Goal: Navigation & Orientation: Find specific page/section

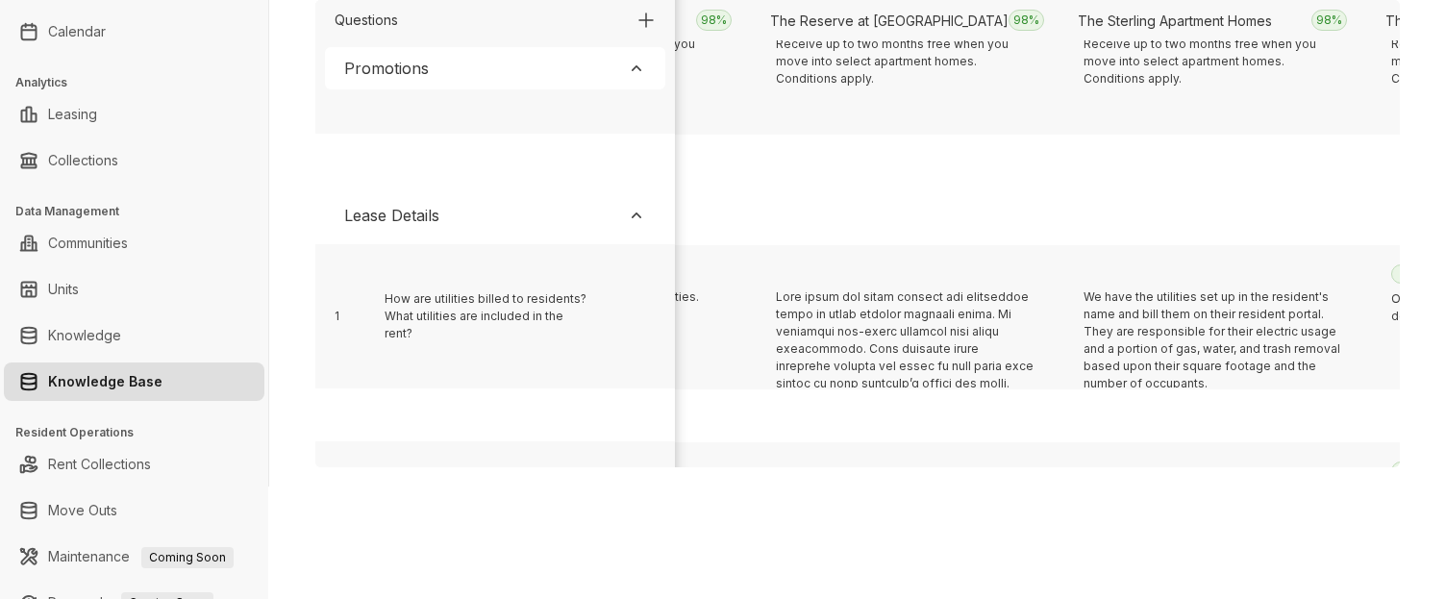
scroll to position [396, 8989]
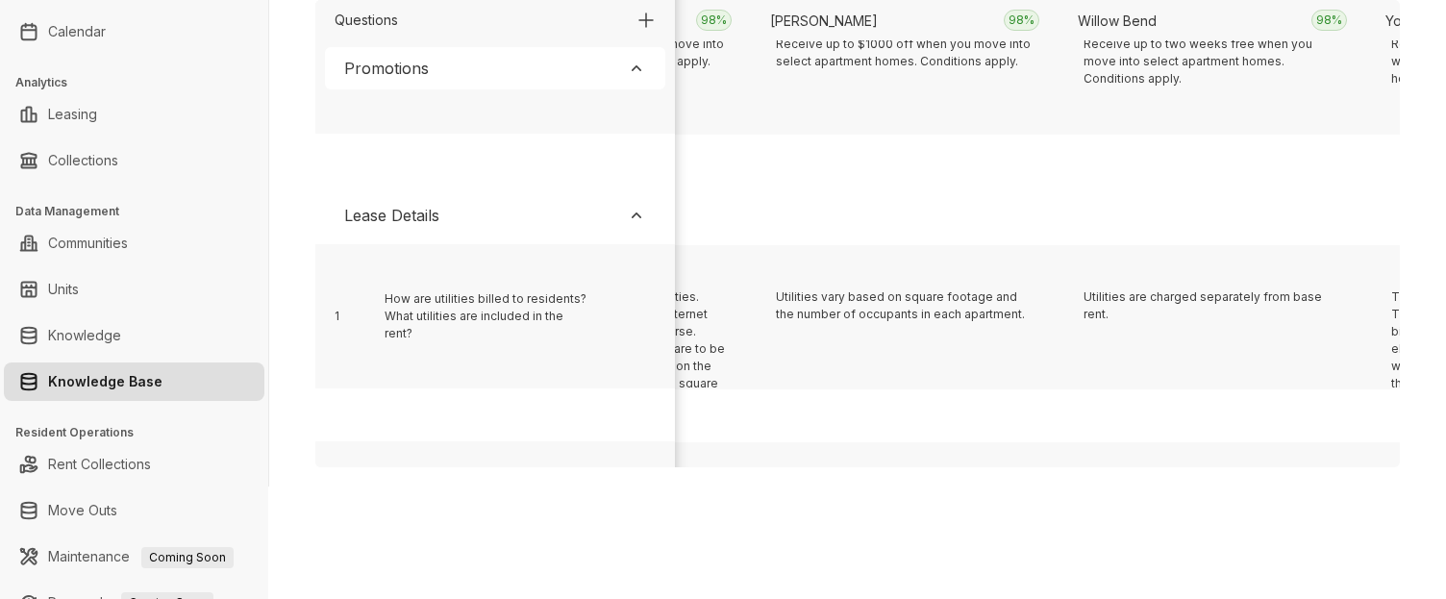
scroll to position [396, 2836]
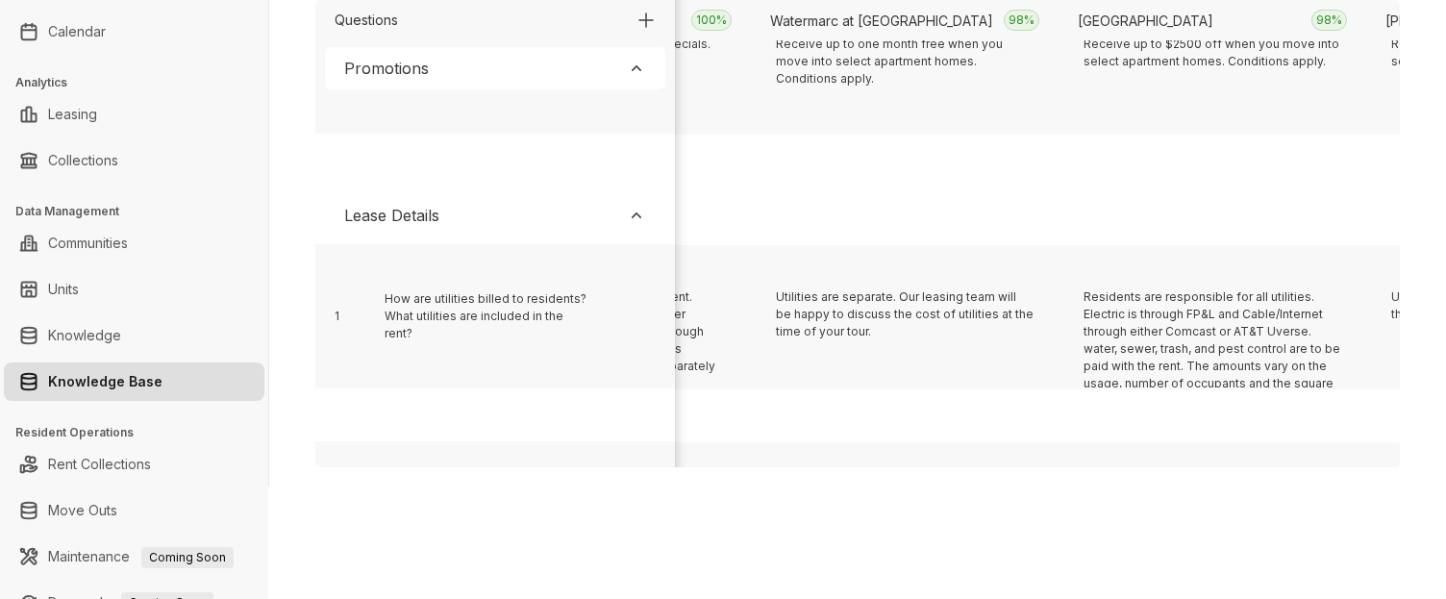
scroll to position [396, 7143]
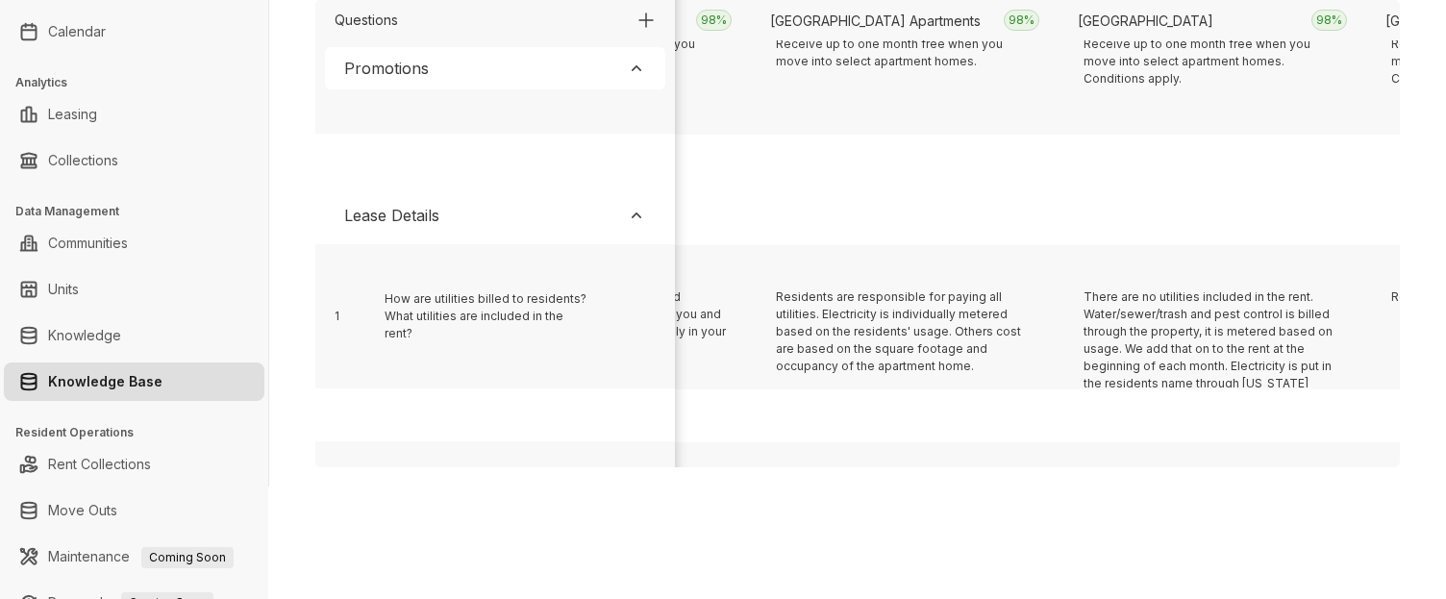
scroll to position [396, 10219]
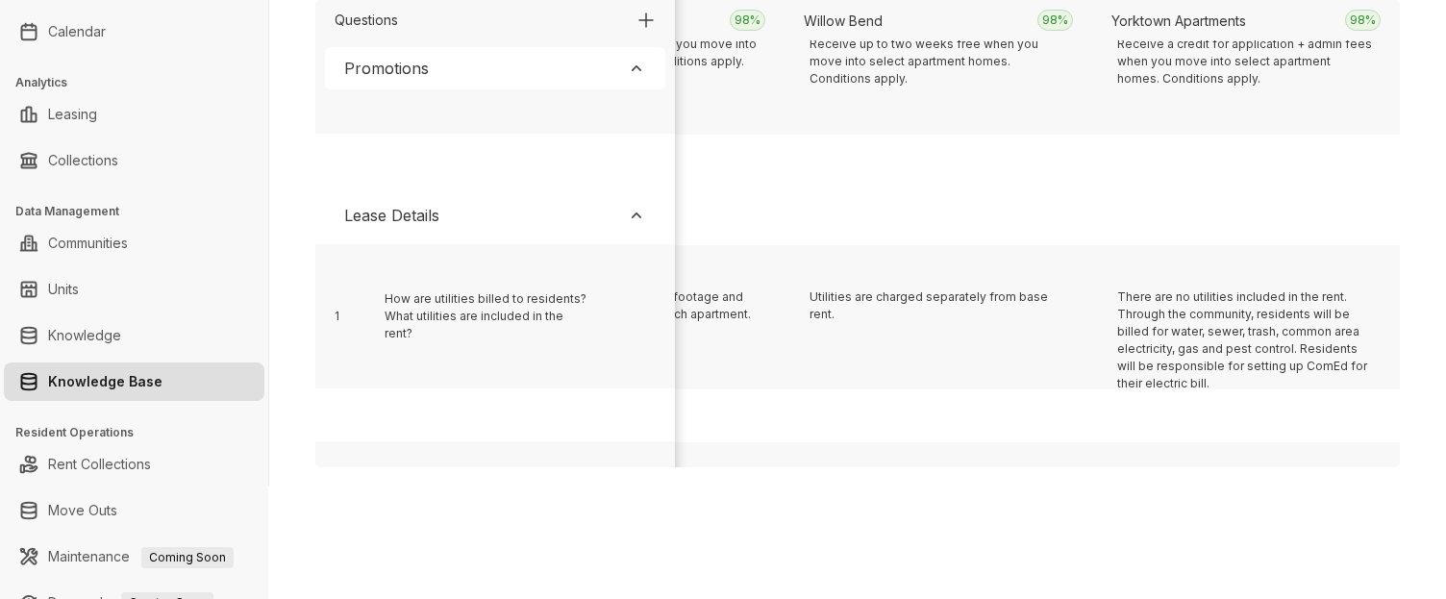
scroll to position [396, 11142]
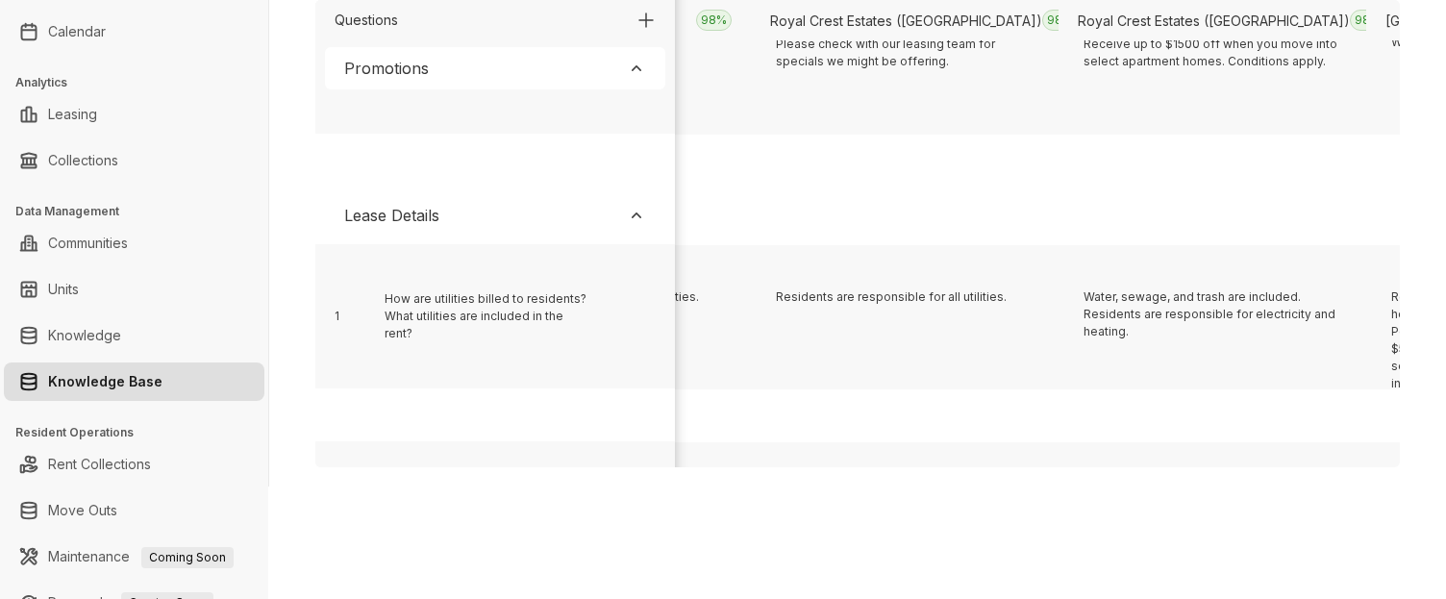
scroll to position [396, 18525]
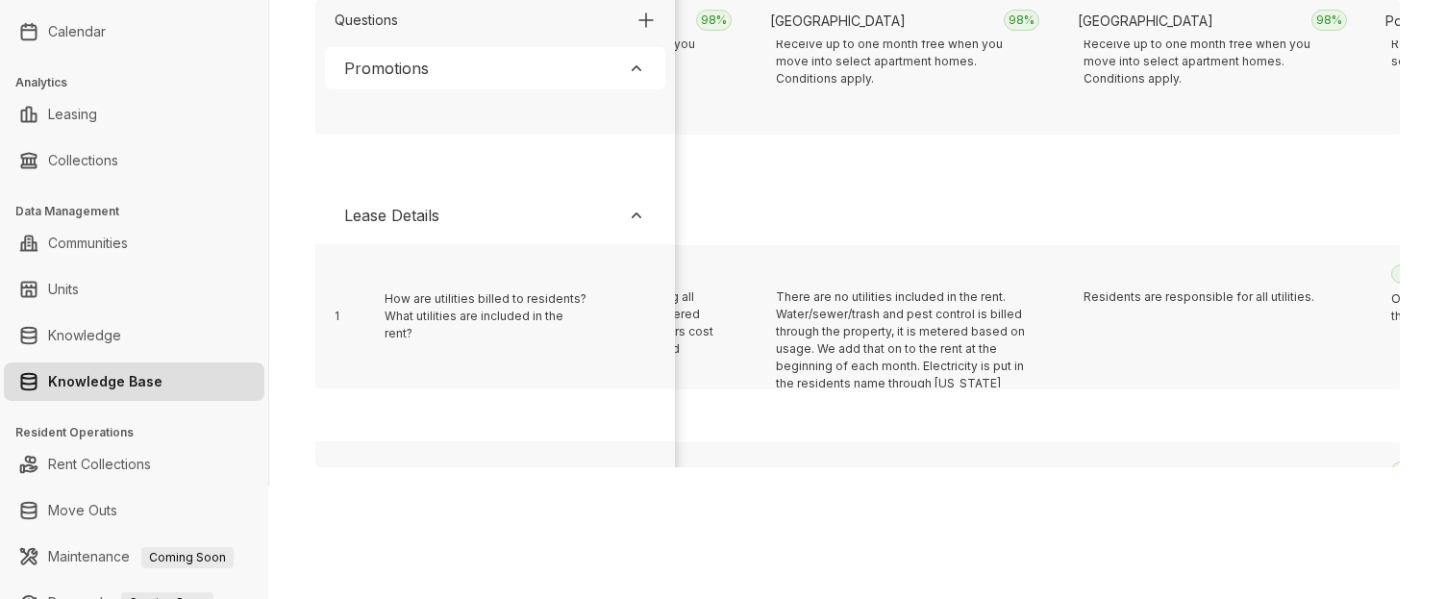
scroll to position [396, 3144]
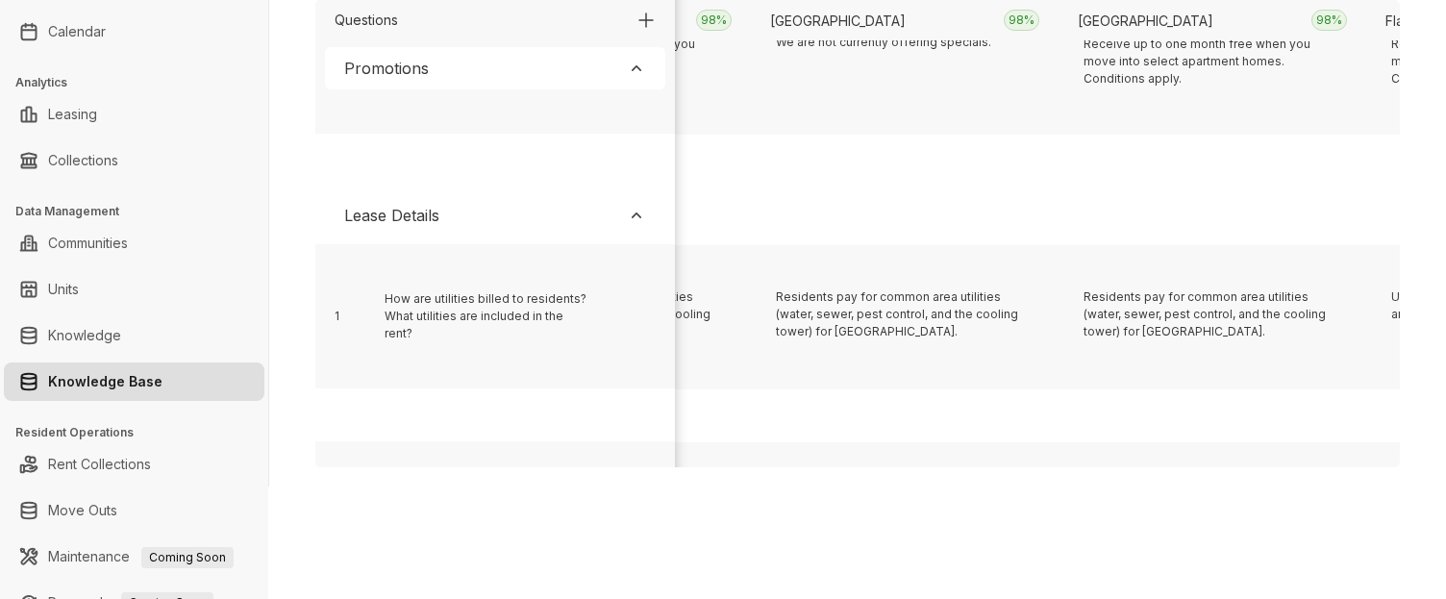
scroll to position [396, 375]
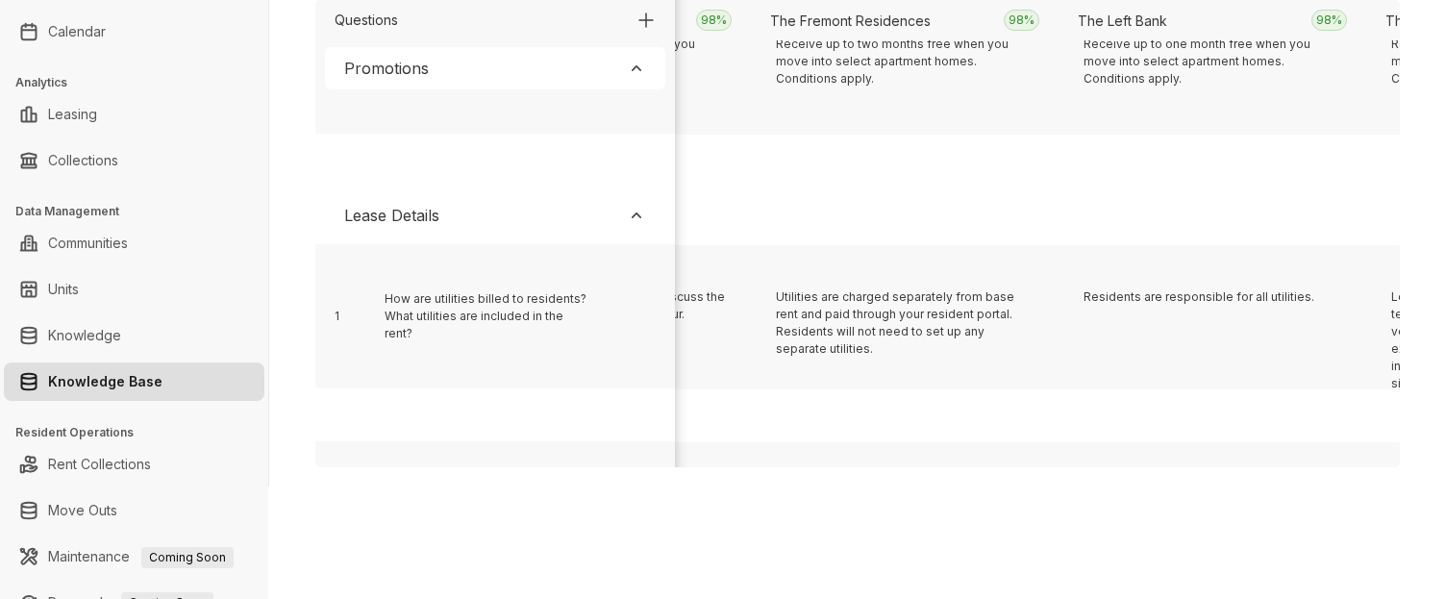
scroll to position [396, 22217]
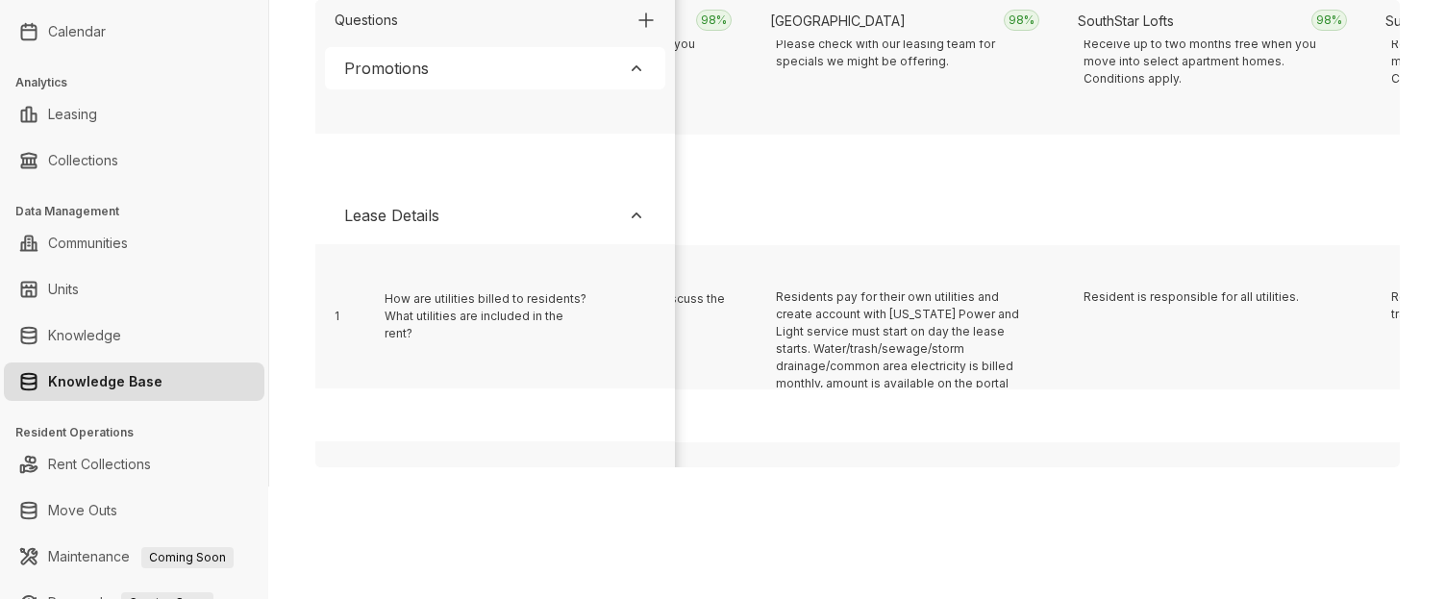
scroll to position [396, 1913]
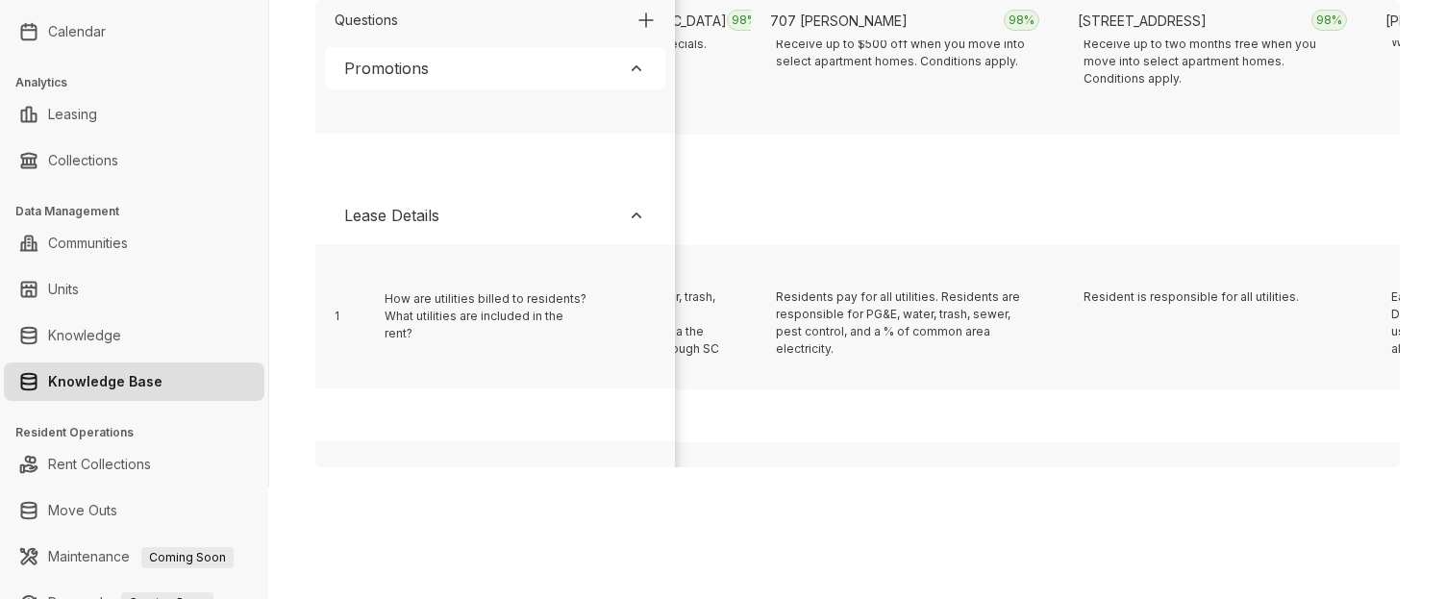
scroll to position [396, 990]
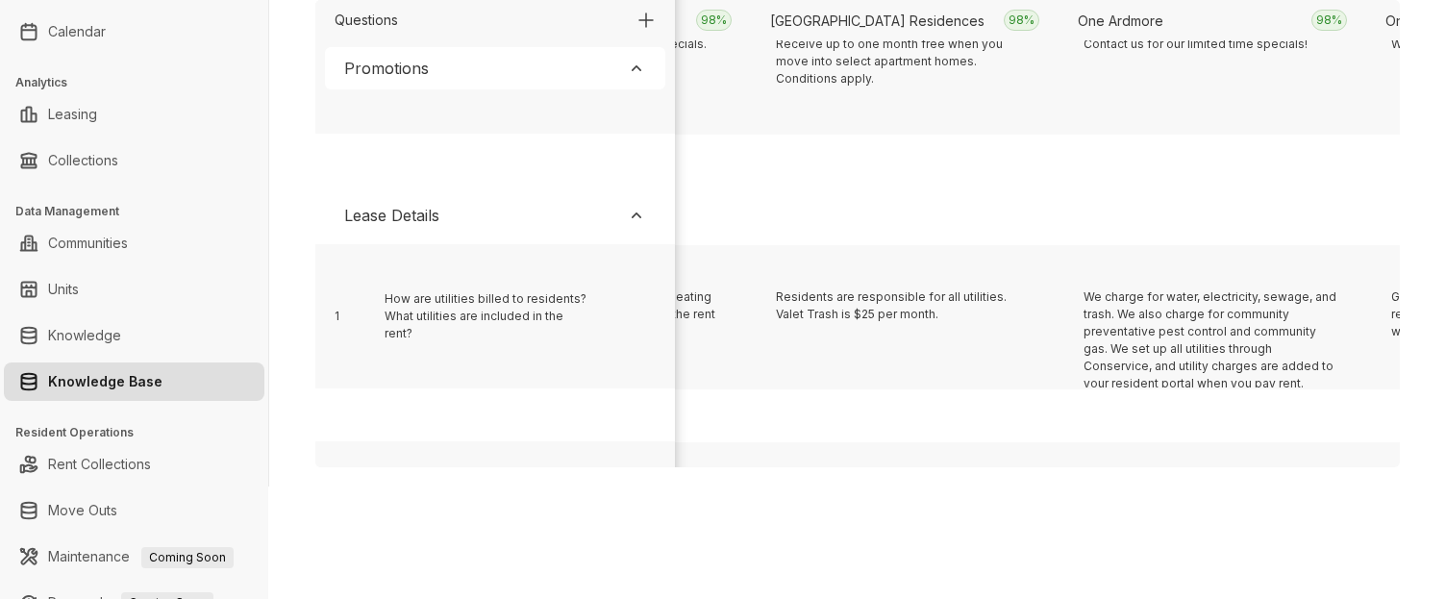
scroll to position [396, 5912]
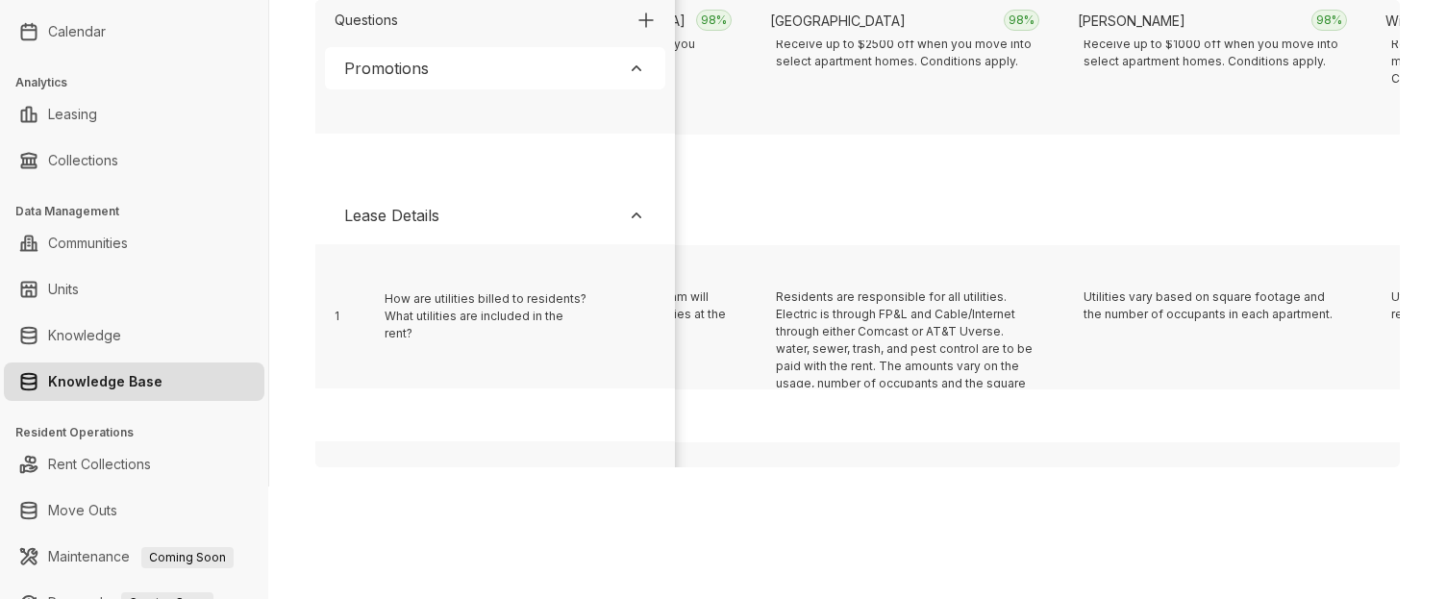
scroll to position [396, 23139]
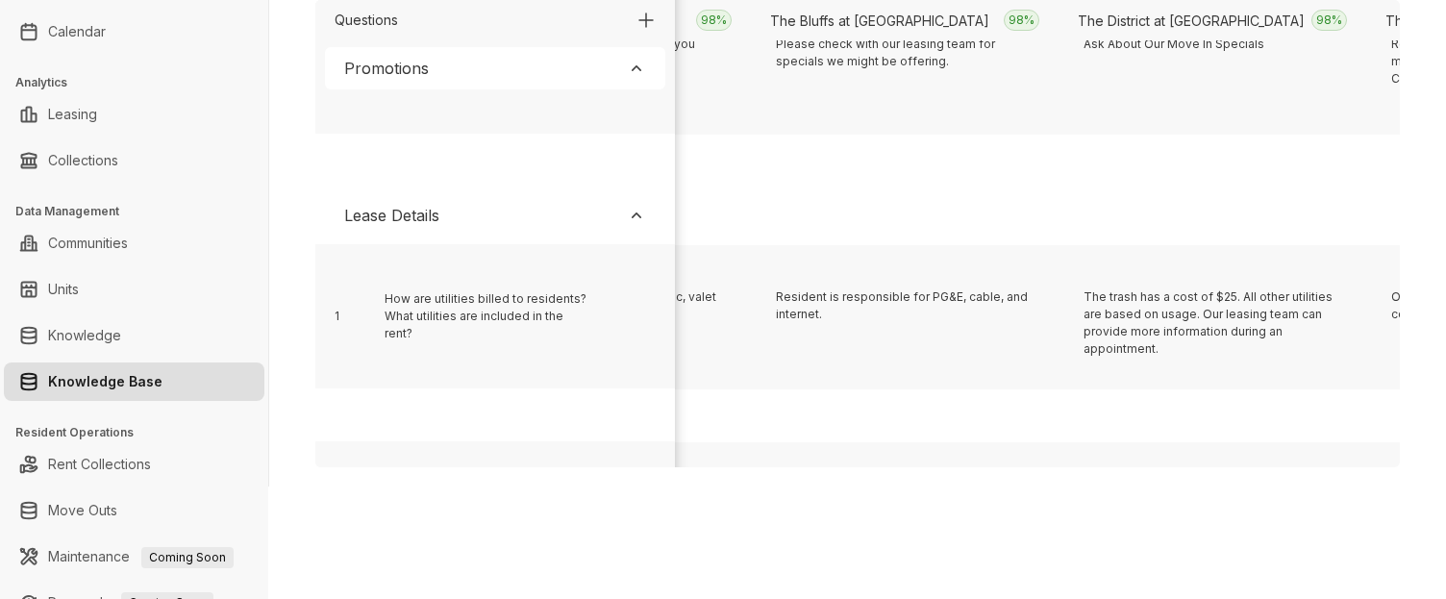
scroll to position [396, 1605]
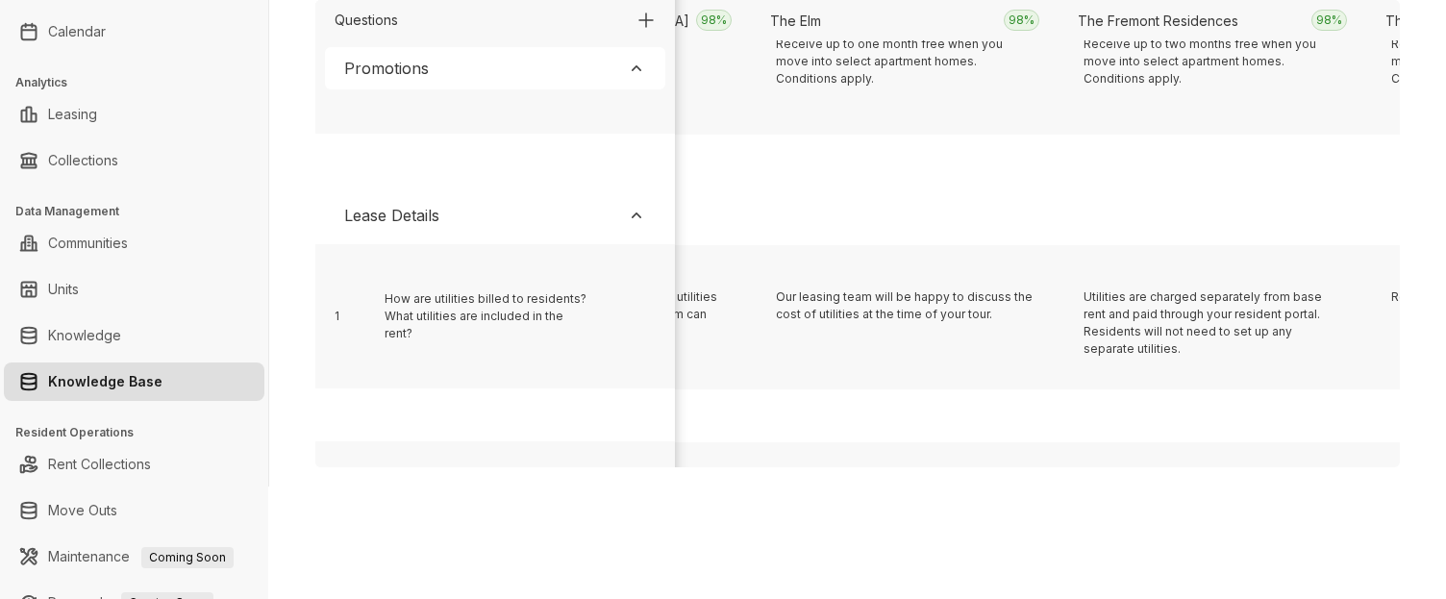
scroll to position [396, 20371]
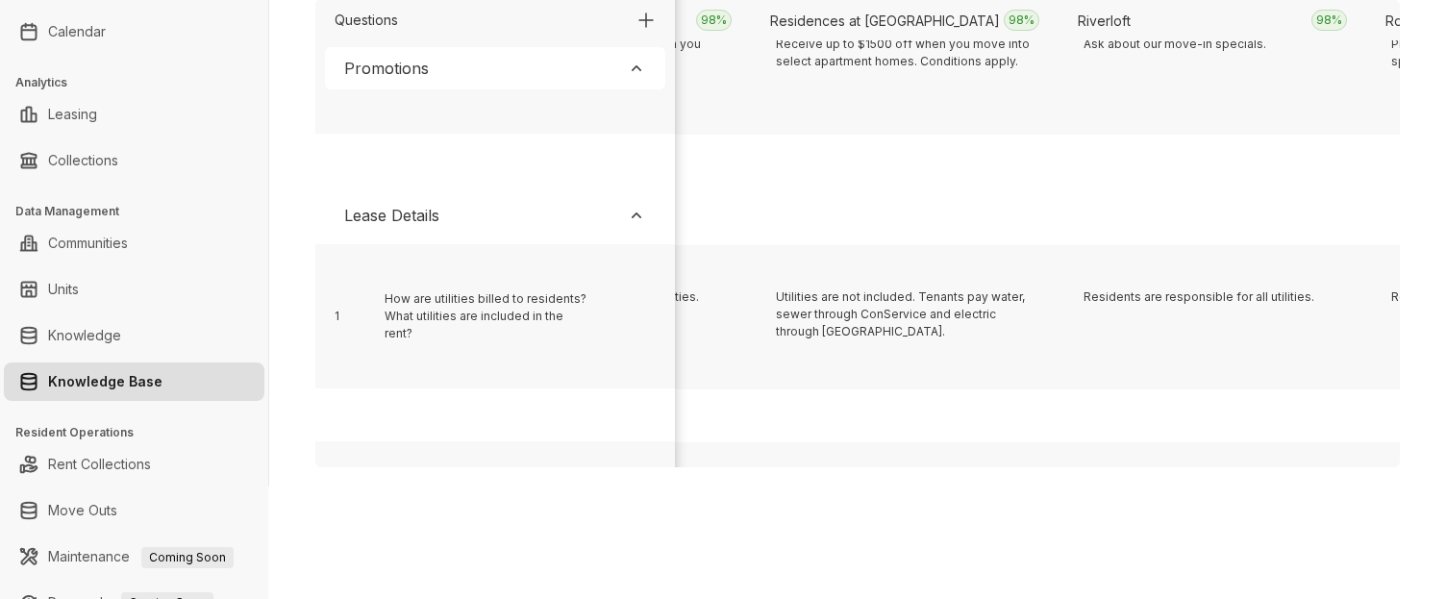
scroll to position [396, 12988]
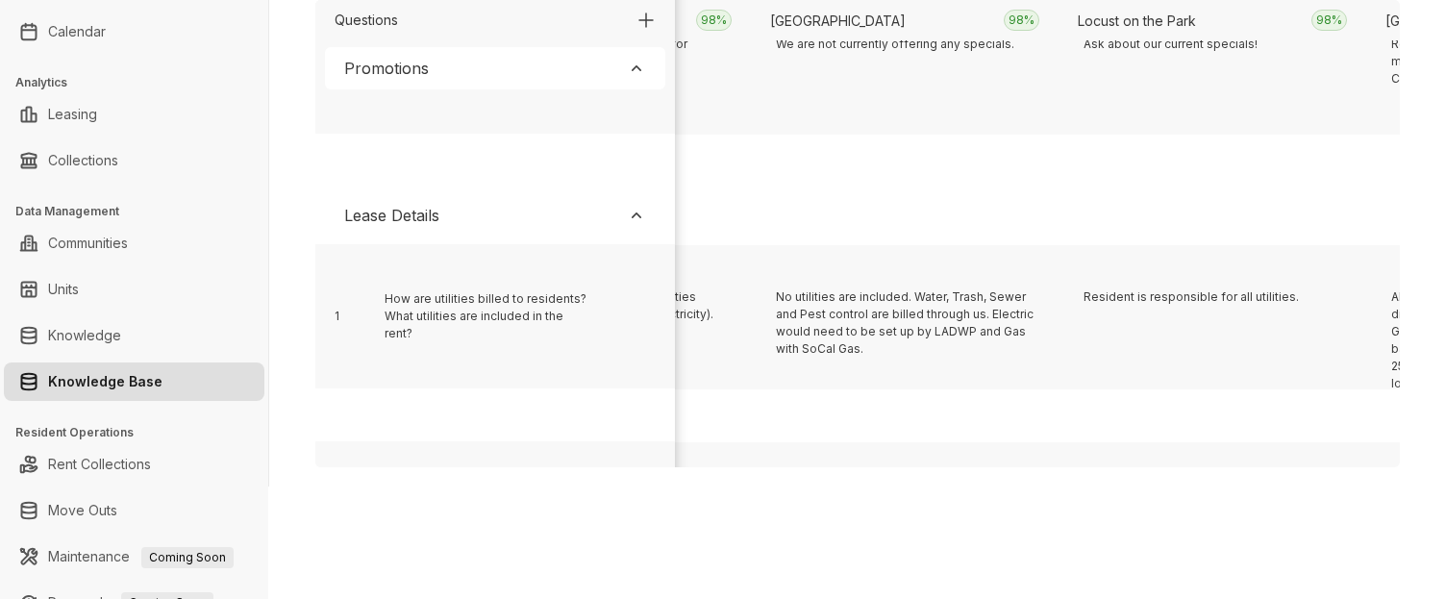
scroll to position [396, 6220]
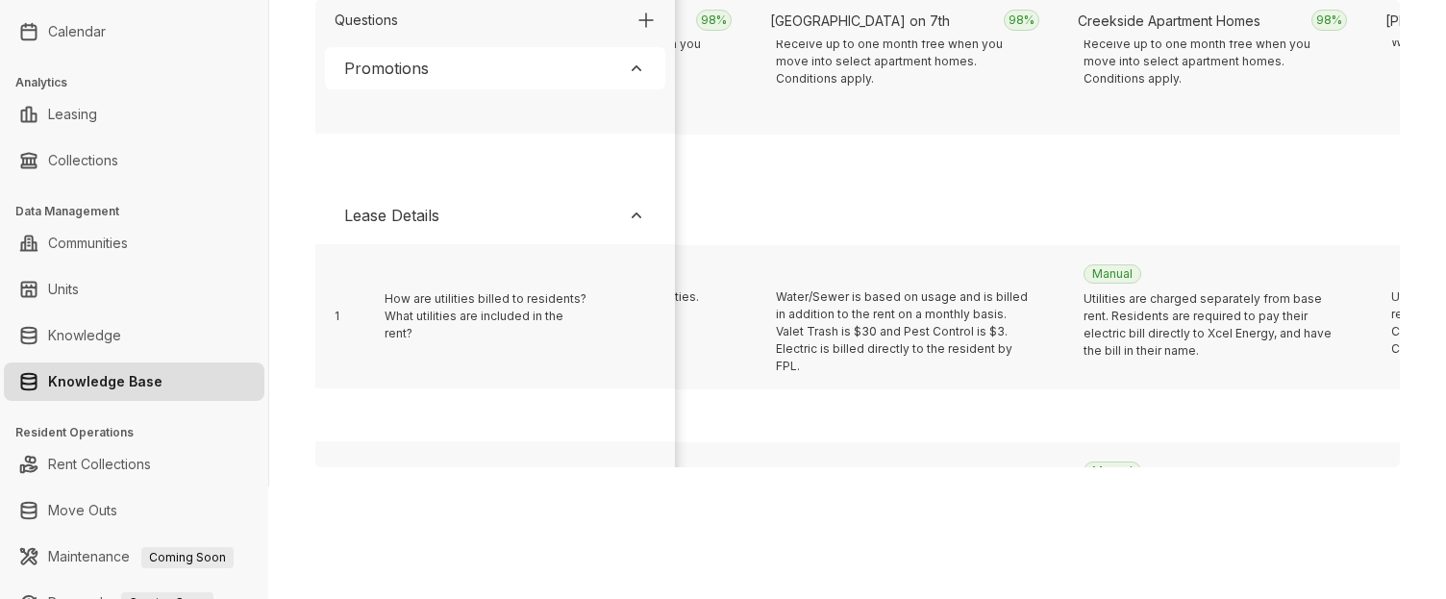
scroll to position [396, 3759]
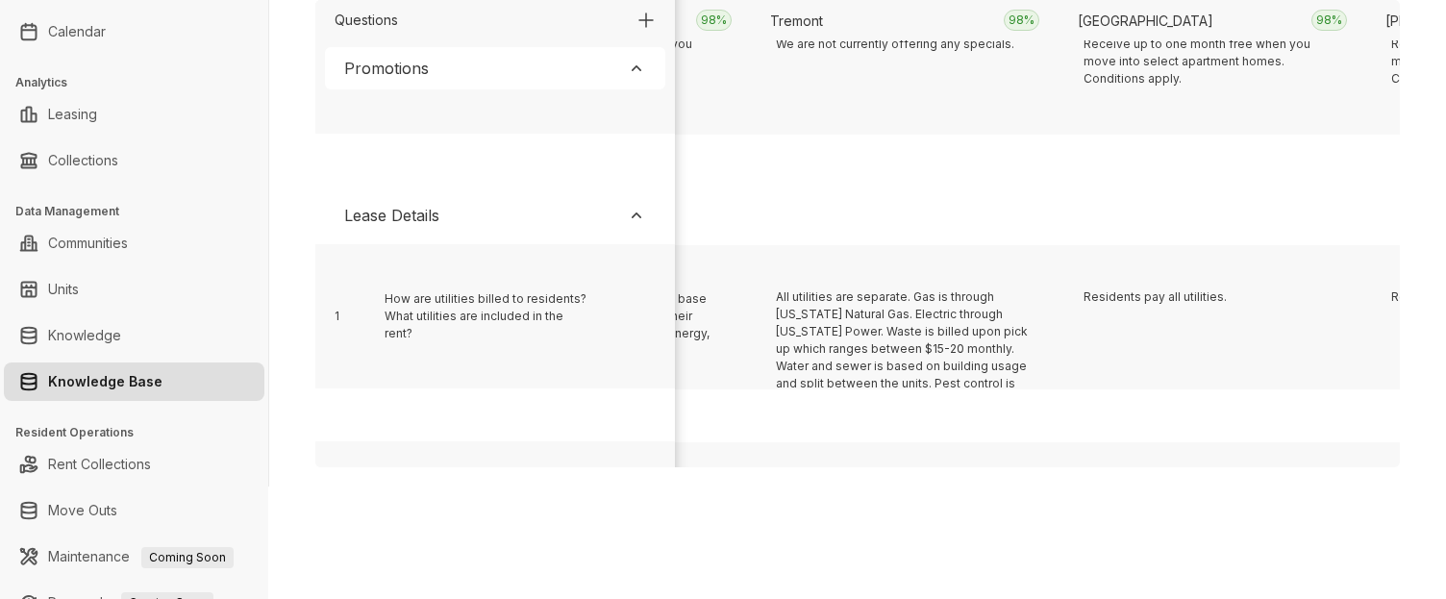
scroll to position [396, 23447]
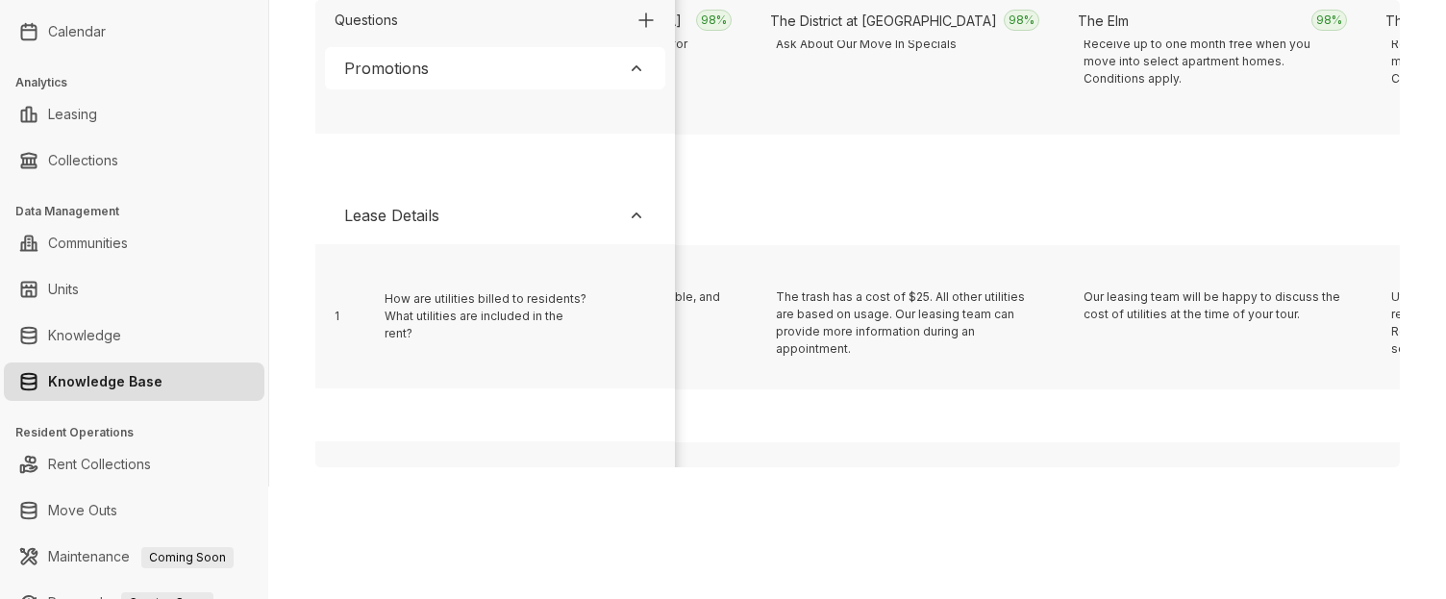
scroll to position [396, 4066]
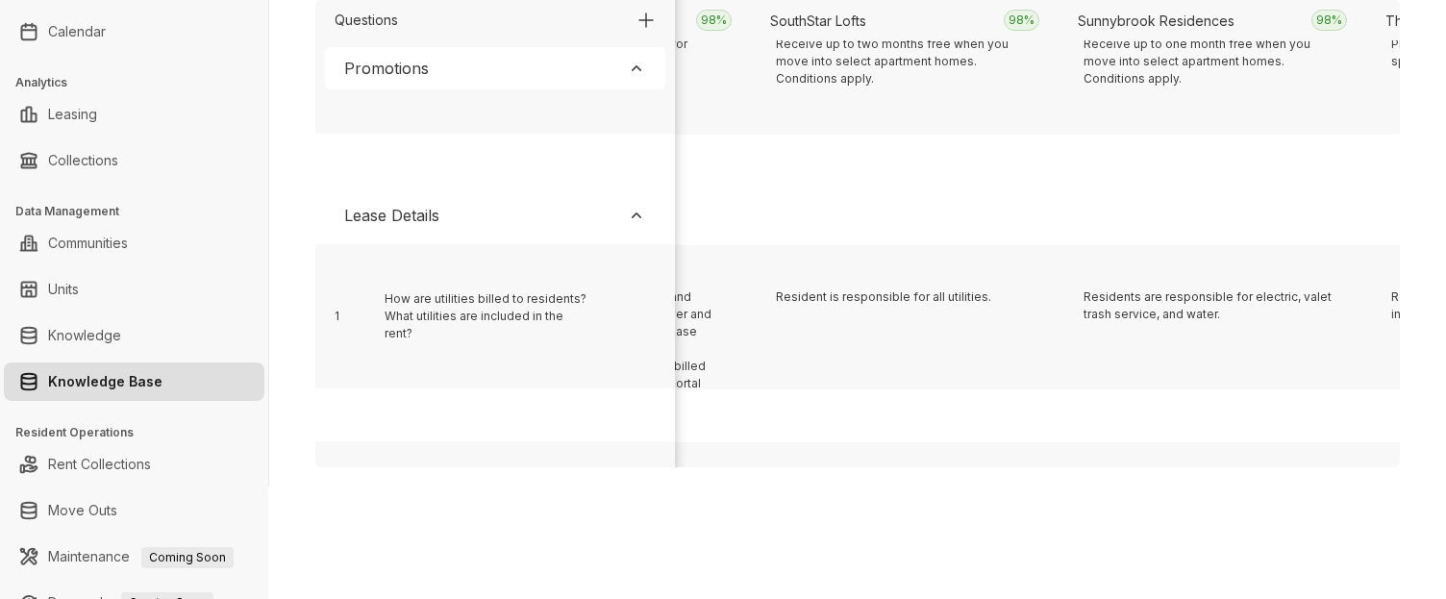
scroll to position [396, 8373]
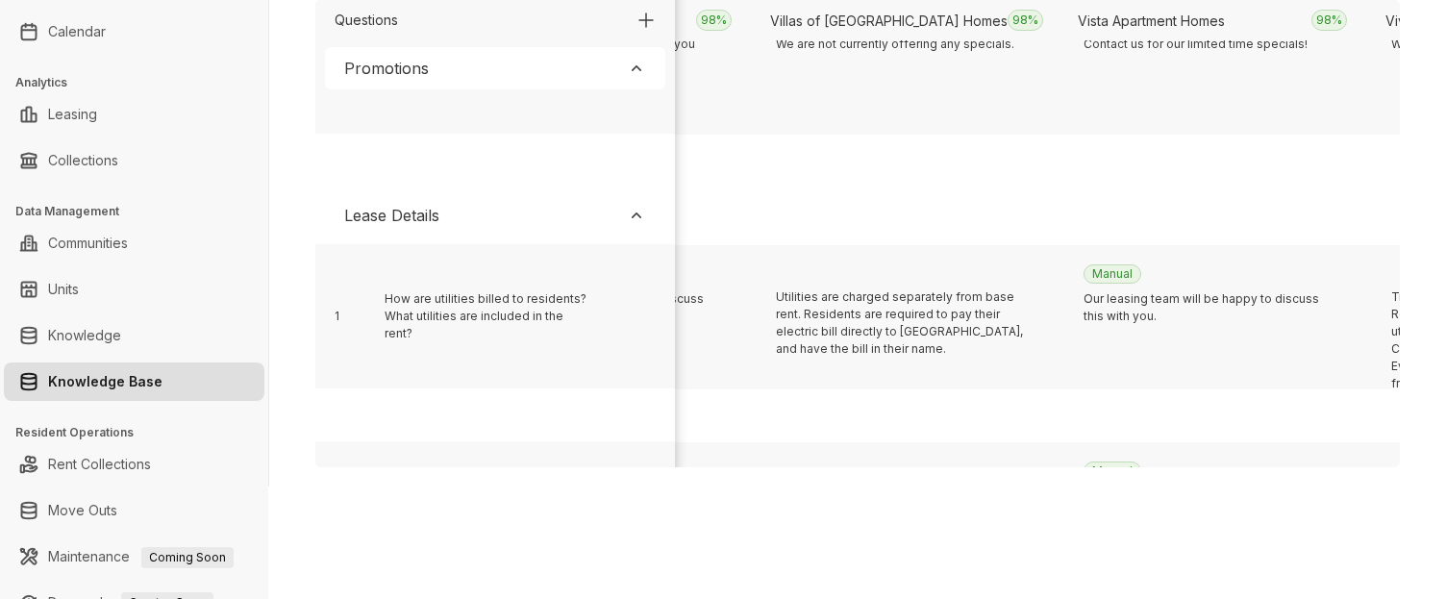
scroll to position [396, 5297]
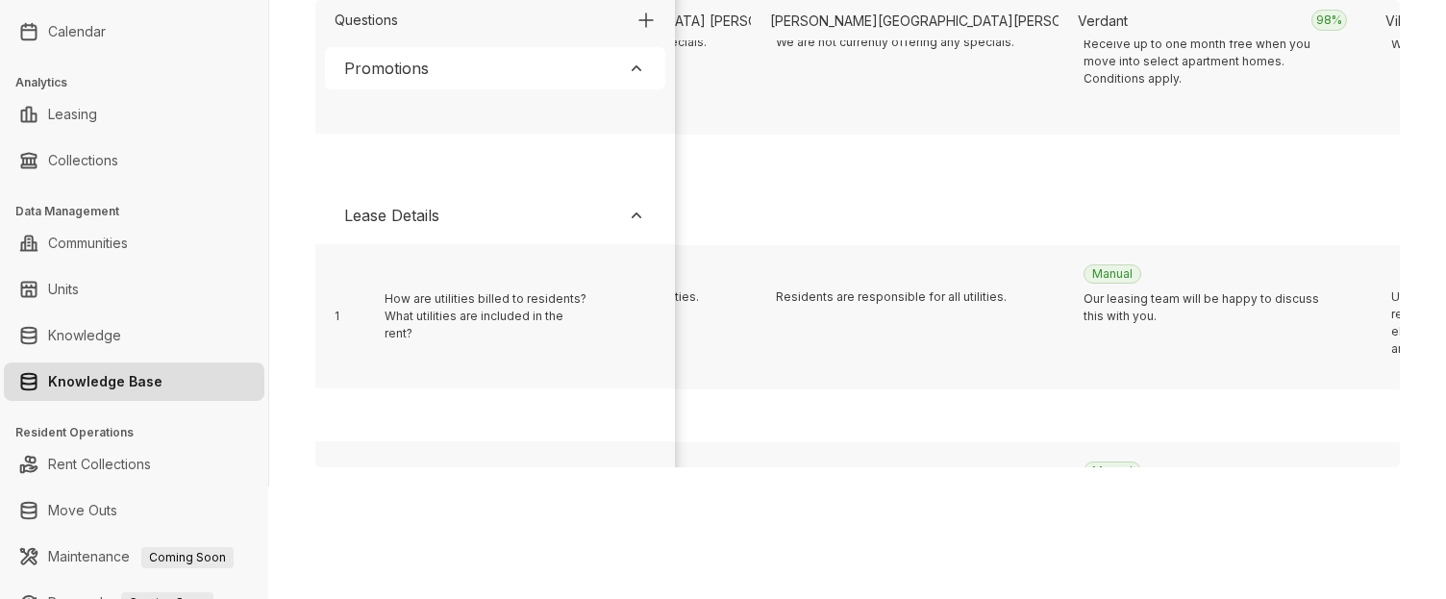
scroll to position [396, 18833]
